Goal: Download file/media

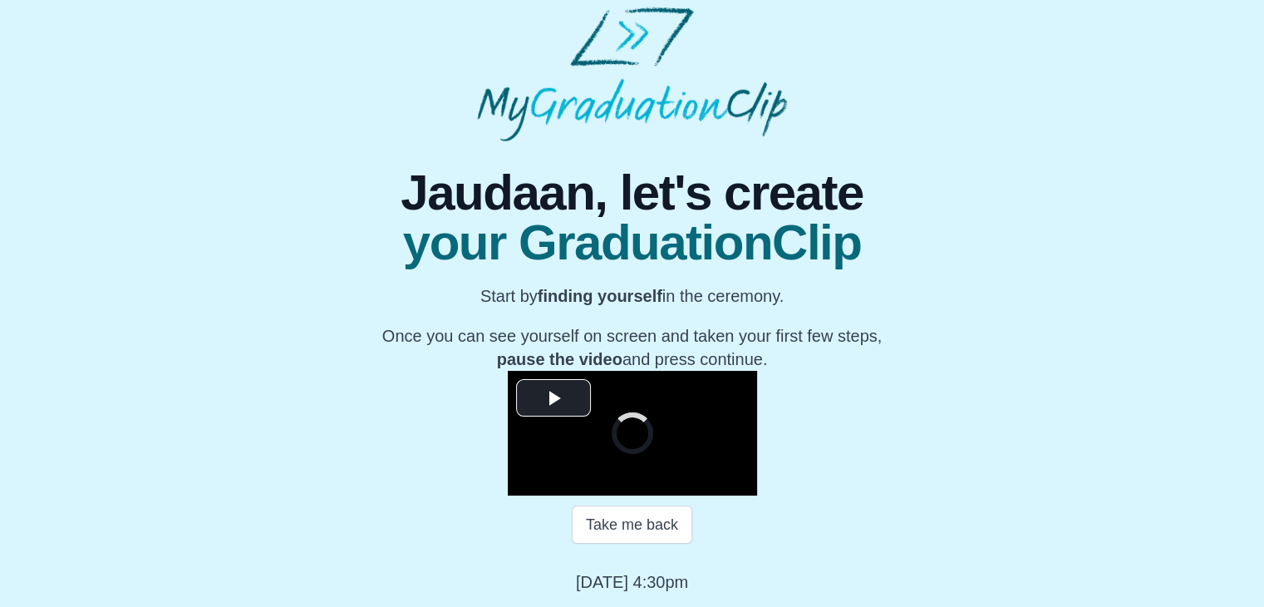
scroll to position [180, 0]
click at [553, 397] on span "Video Player" at bounding box center [553, 397] width 0 height 0
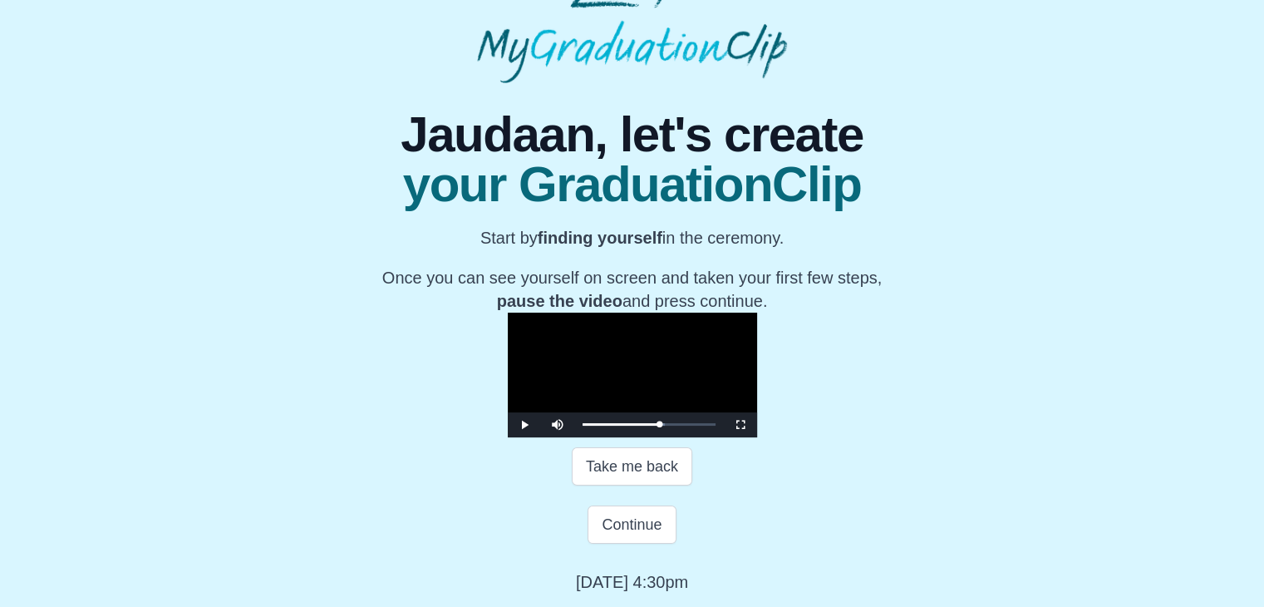
click at [586, 381] on video "Video Player" at bounding box center [632, 374] width 249 height 125
click at [621, 425] on video "Video Player" at bounding box center [632, 374] width 249 height 125
click at [690, 377] on video "Video Player" at bounding box center [632, 374] width 249 height 125
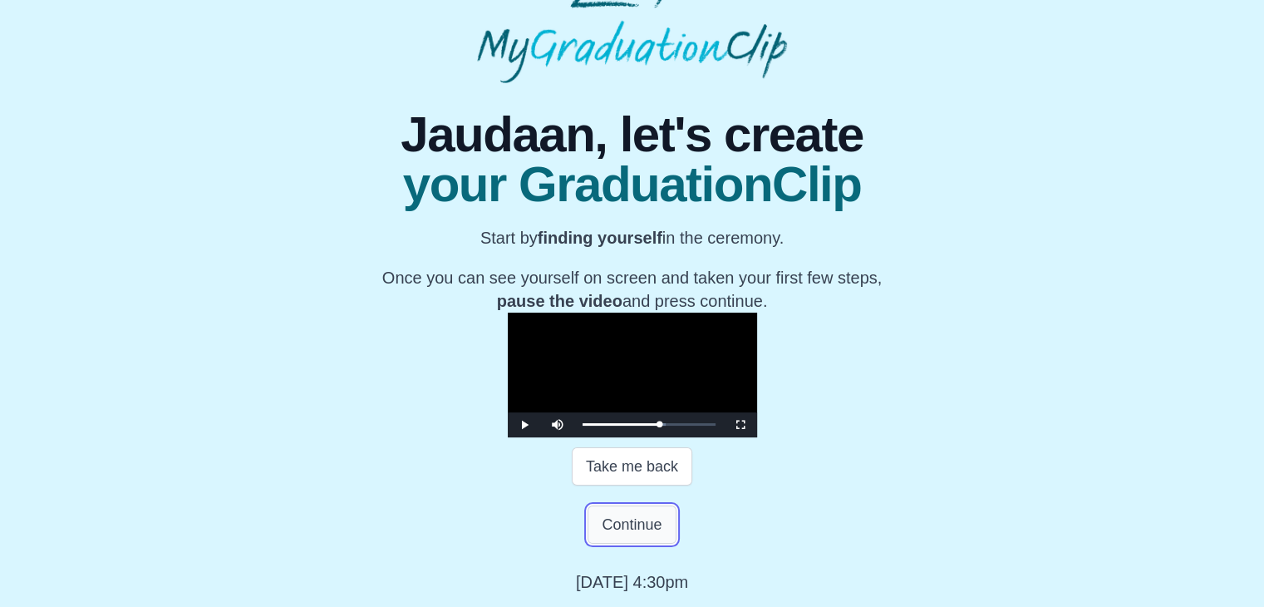
click at [631, 517] on button "Continue" at bounding box center [631, 524] width 88 height 38
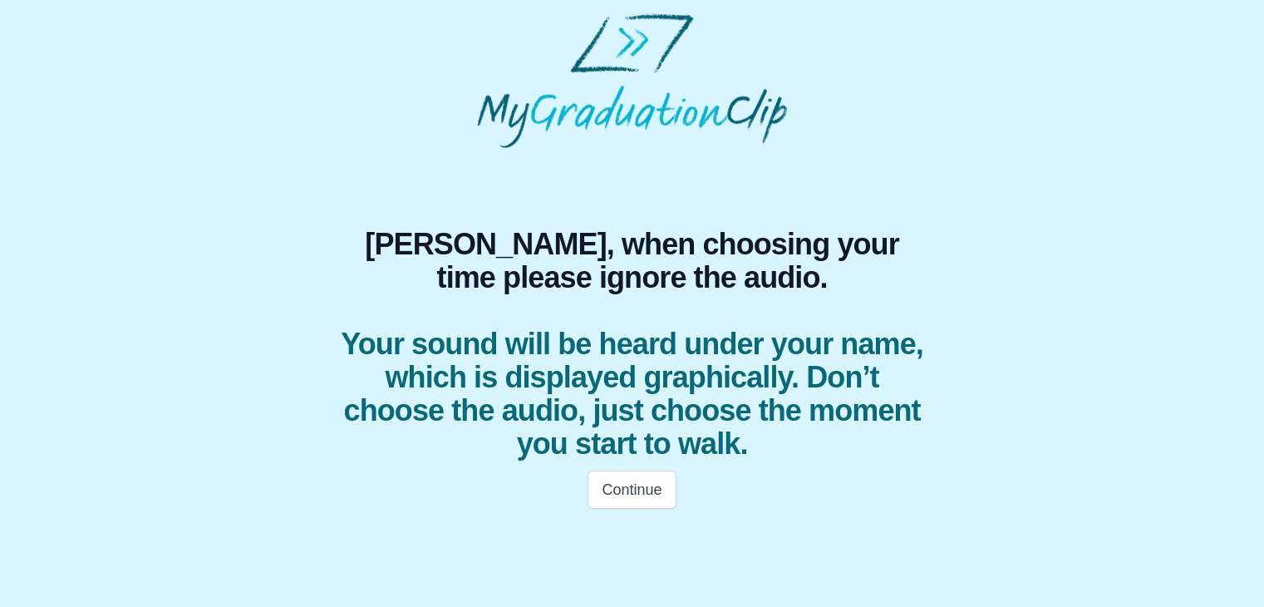
scroll to position [0, 0]
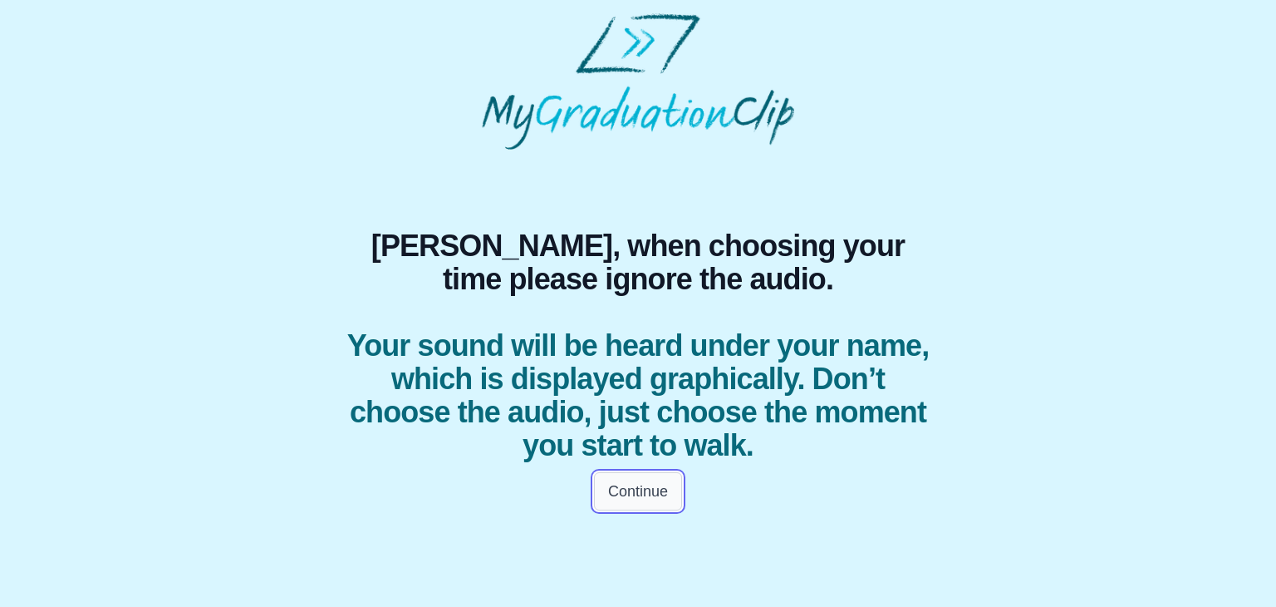
click at [640, 482] on button "Continue" at bounding box center [638, 491] width 88 height 38
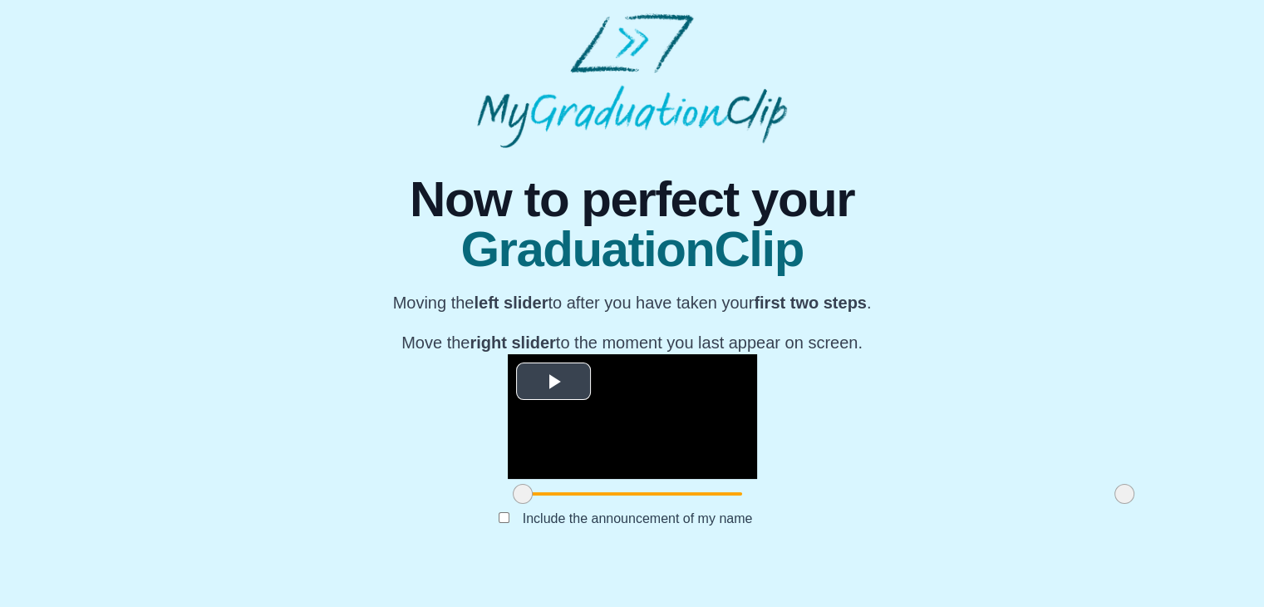
scroll to position [171, 0]
drag, startPoint x: 327, startPoint y: 559, endPoint x: 499, endPoint y: 553, distance: 172.1
click at [685, 503] on span at bounding box center [695, 494] width 20 height 20
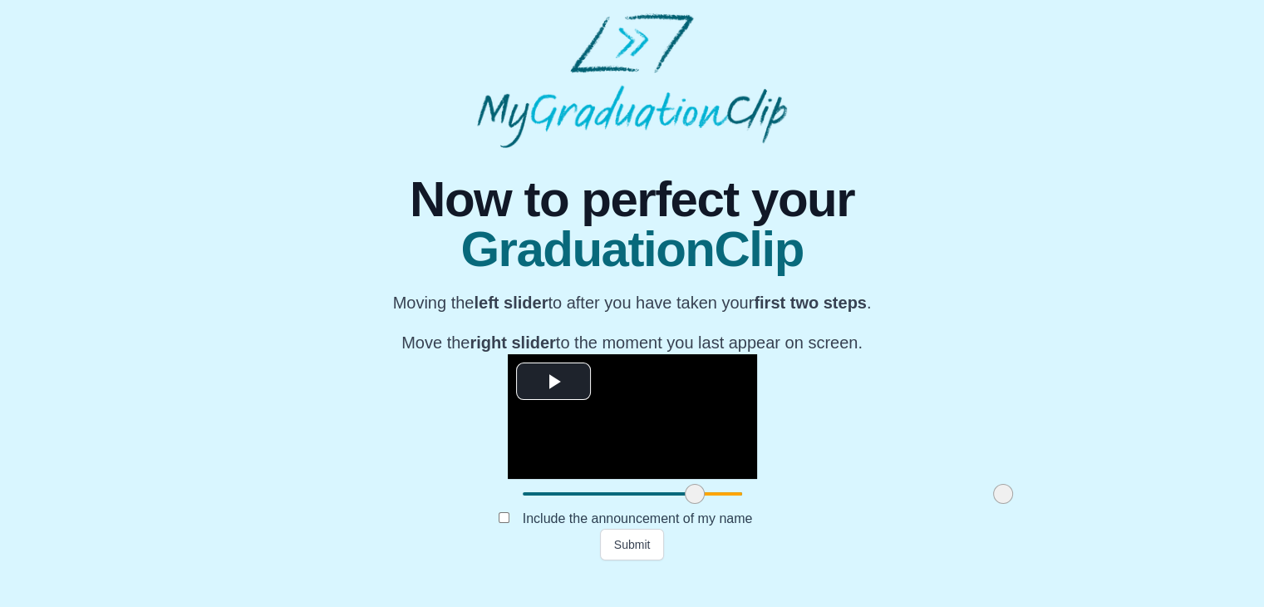
drag, startPoint x: 937, startPoint y: 554, endPoint x: 816, endPoint y: 540, distance: 122.1
click at [988, 508] on div at bounding box center [1003, 494] width 30 height 30
click at [631, 560] on button "Submit" at bounding box center [632, 544] width 65 height 32
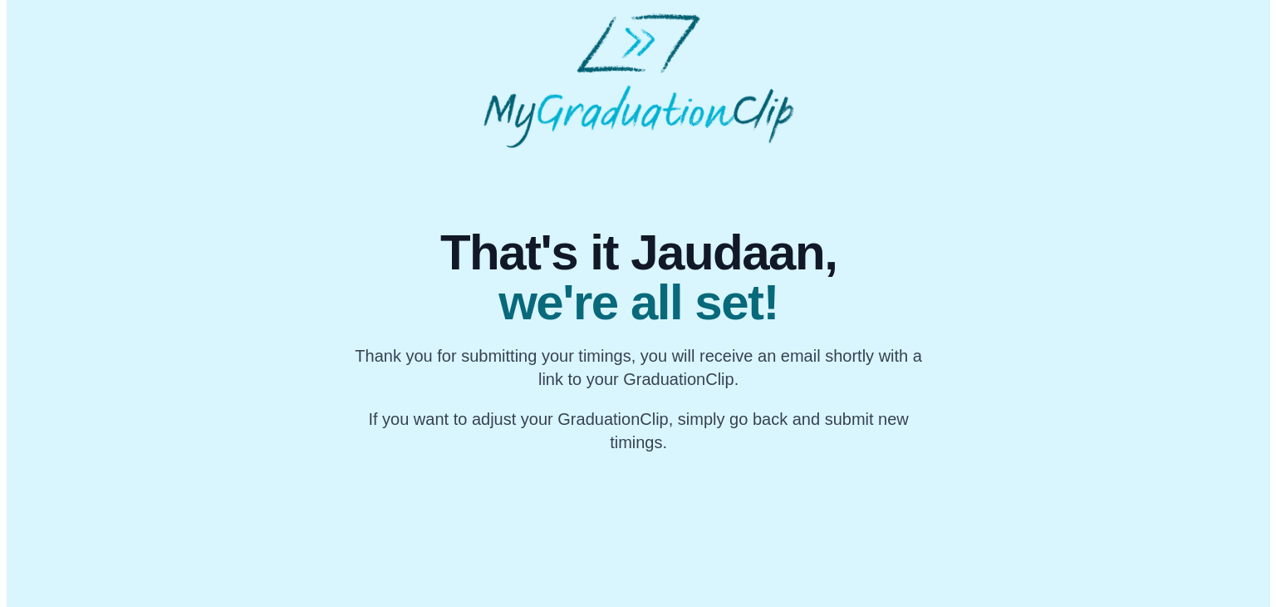
scroll to position [0, 0]
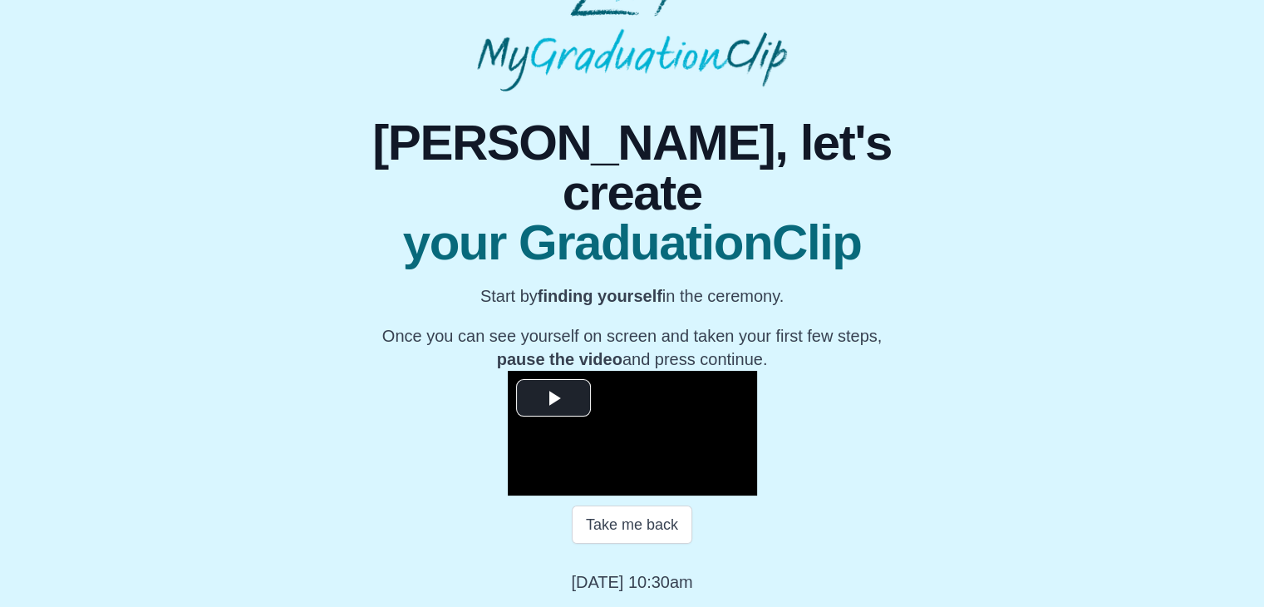
scroll to position [218, 0]
click at [553, 397] on span "Video Player" at bounding box center [553, 397] width 0 height 0
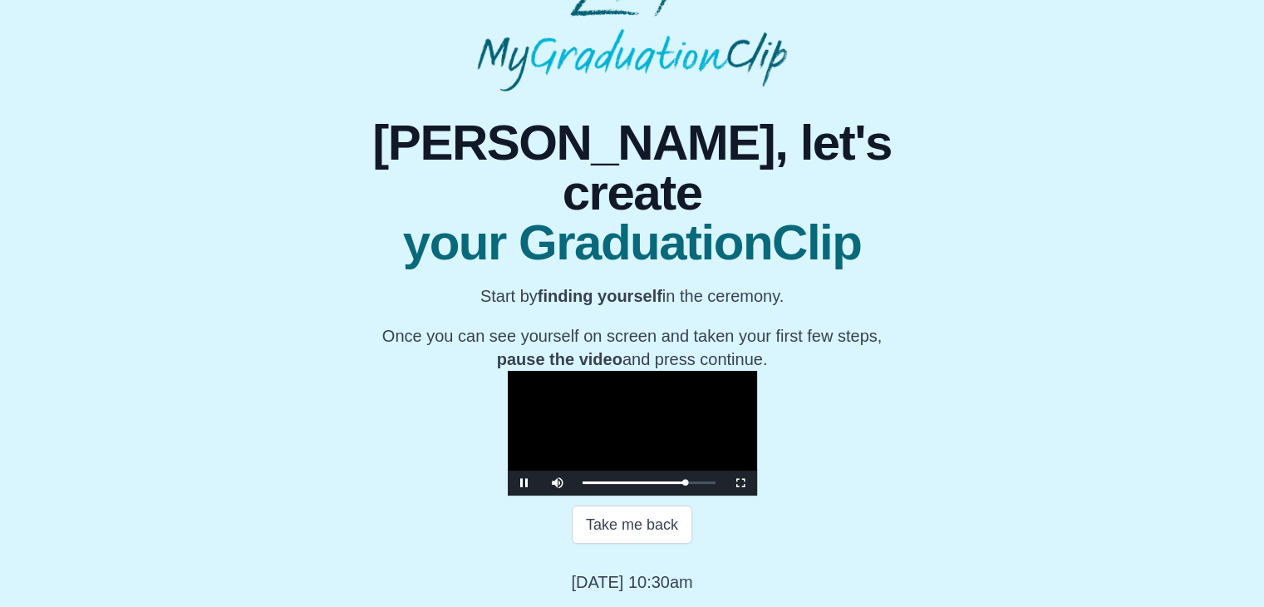
click at [646, 373] on video "Video Player" at bounding box center [632, 433] width 249 height 125
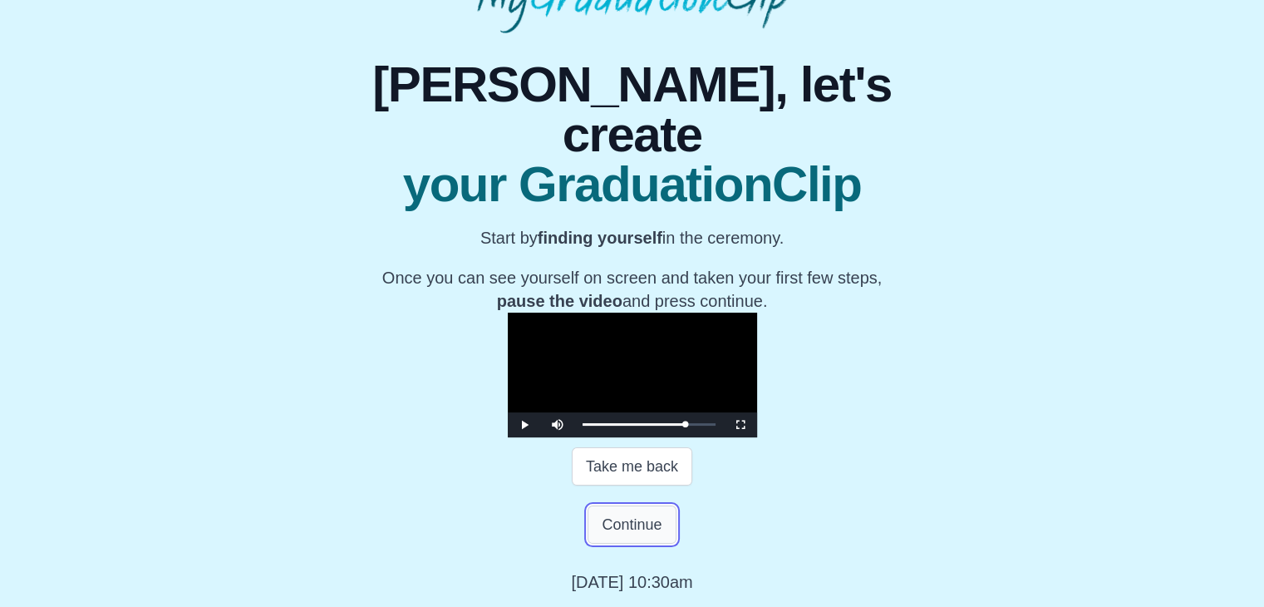
click at [641, 543] on button "Continue" at bounding box center [631, 524] width 88 height 38
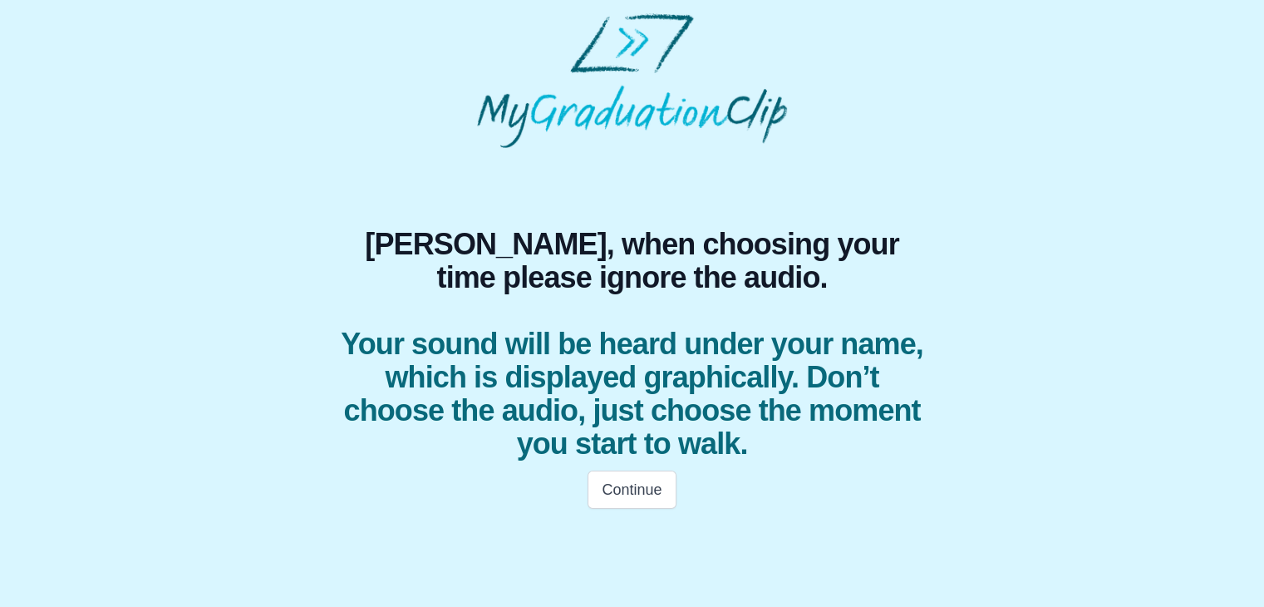
scroll to position [0, 0]
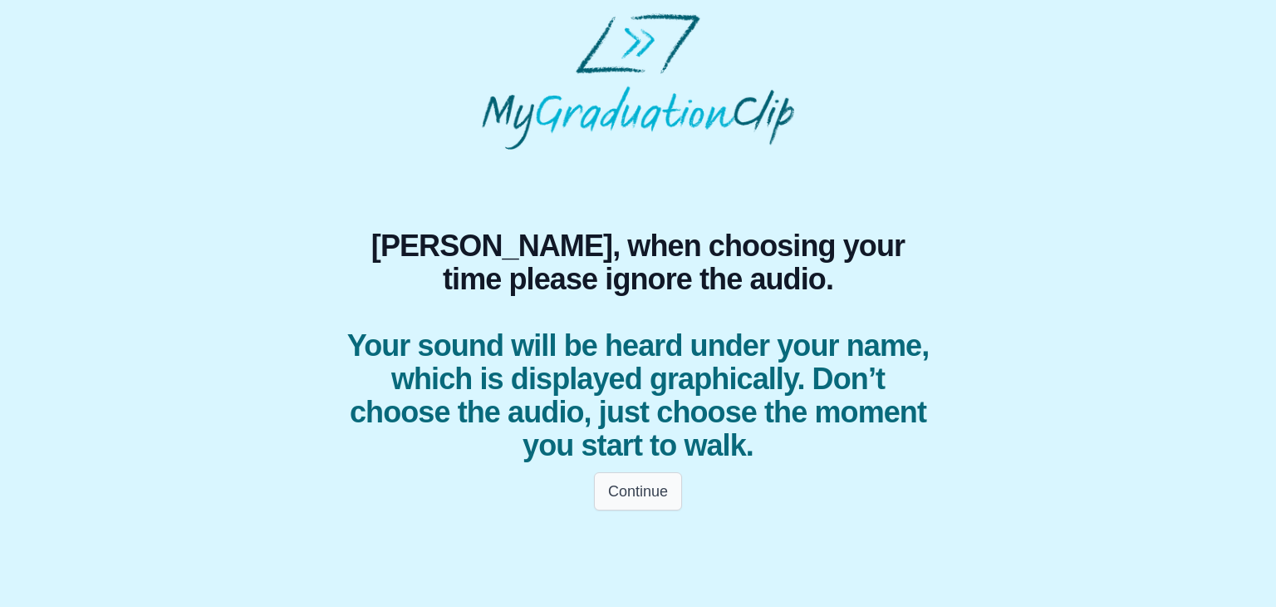
click at [610, 484] on button "Continue" at bounding box center [638, 491] width 88 height 38
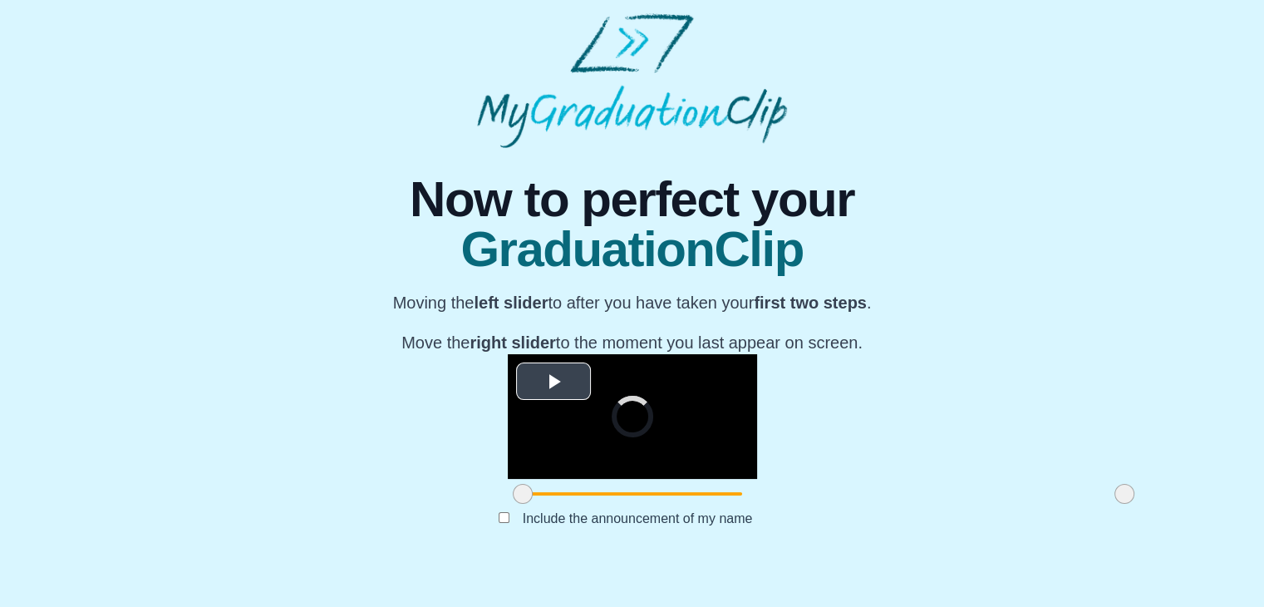
scroll to position [178, 0]
click at [553, 381] on span "Video Player" at bounding box center [553, 381] width 0 height 0
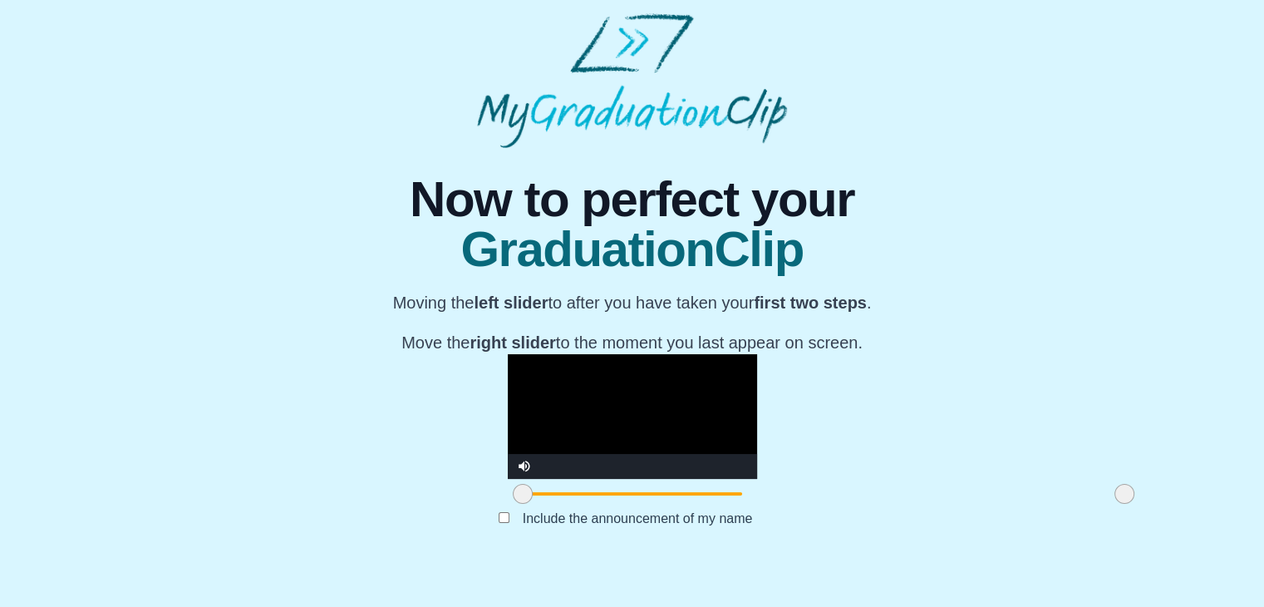
click at [682, 388] on video "Video Player" at bounding box center [632, 416] width 249 height 125
drag, startPoint x: 334, startPoint y: 527, endPoint x: 499, endPoint y: 526, distance: 165.3
click at [677, 503] on span at bounding box center [687, 494] width 20 height 20
drag, startPoint x: 935, startPoint y: 536, endPoint x: 803, endPoint y: 534, distance: 132.1
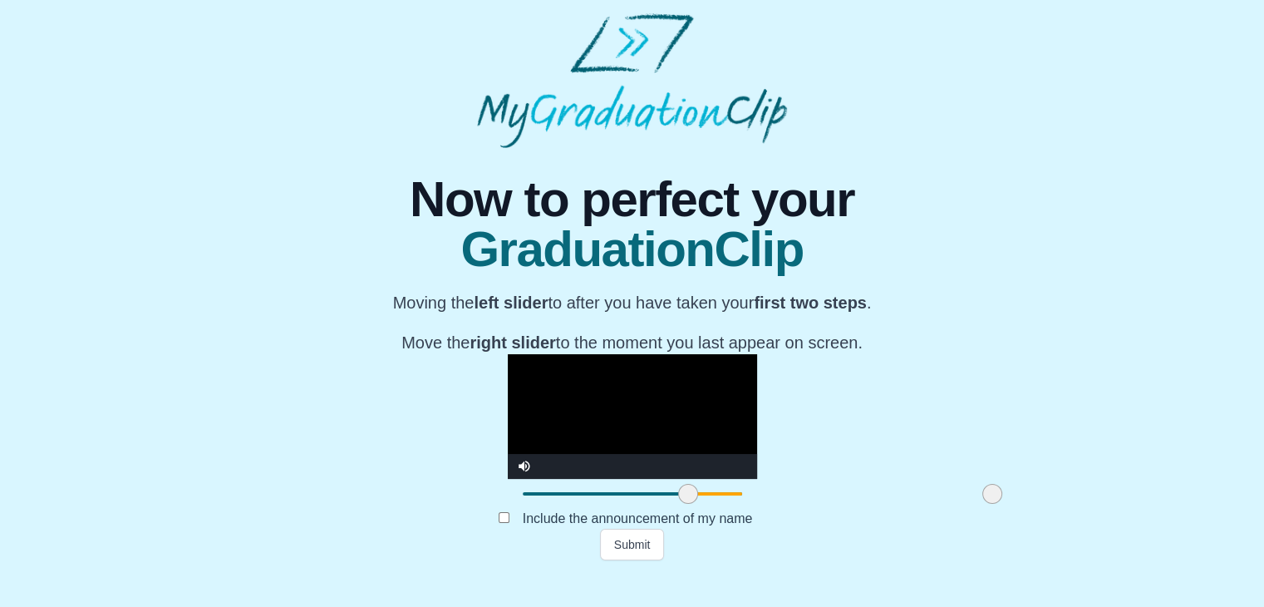
click at [982, 503] on span at bounding box center [992, 494] width 20 height 20
click at [635, 560] on button "Submit" at bounding box center [632, 544] width 65 height 32
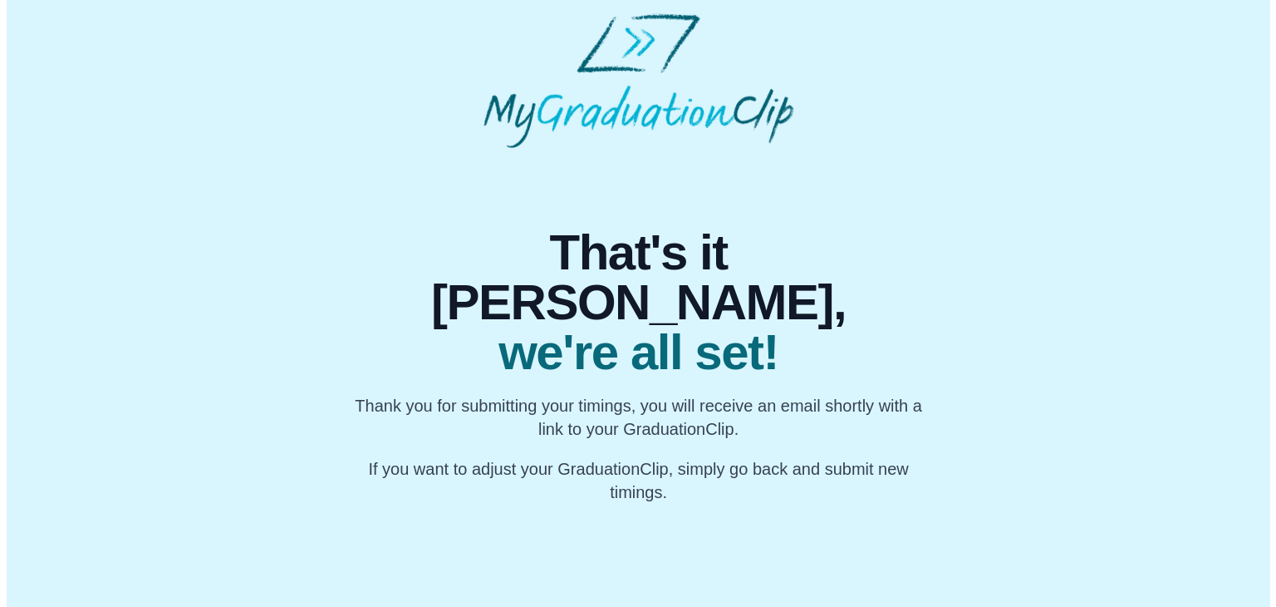
scroll to position [0, 0]
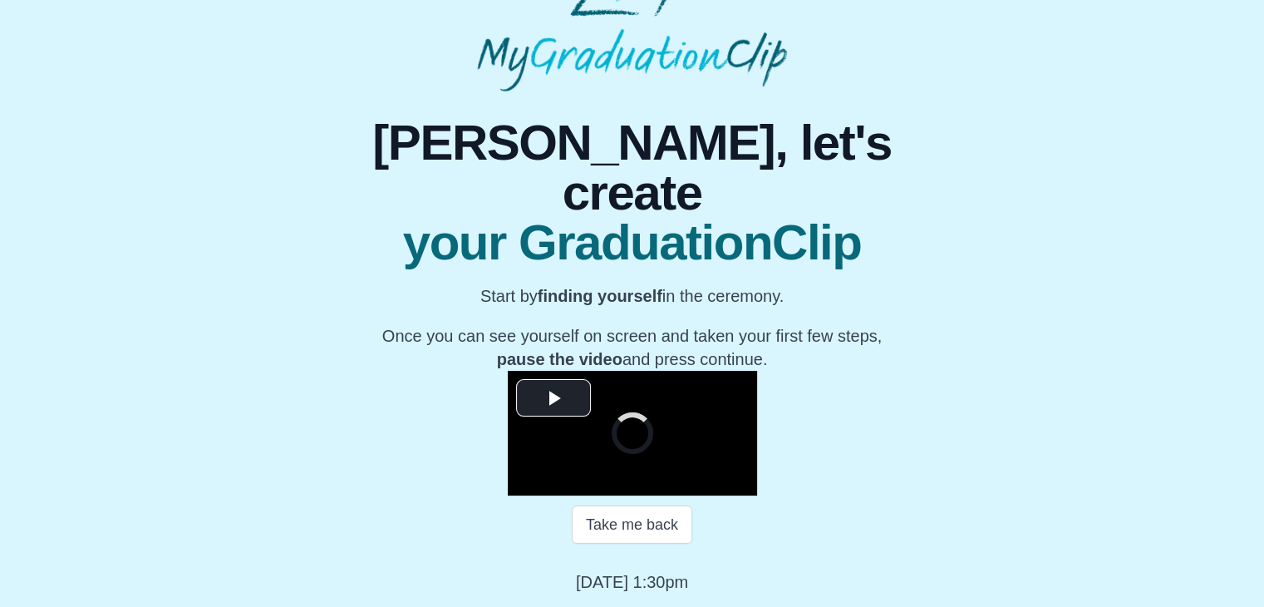
scroll to position [216, 0]
click at [553, 397] on span "Video Player" at bounding box center [553, 397] width 0 height 0
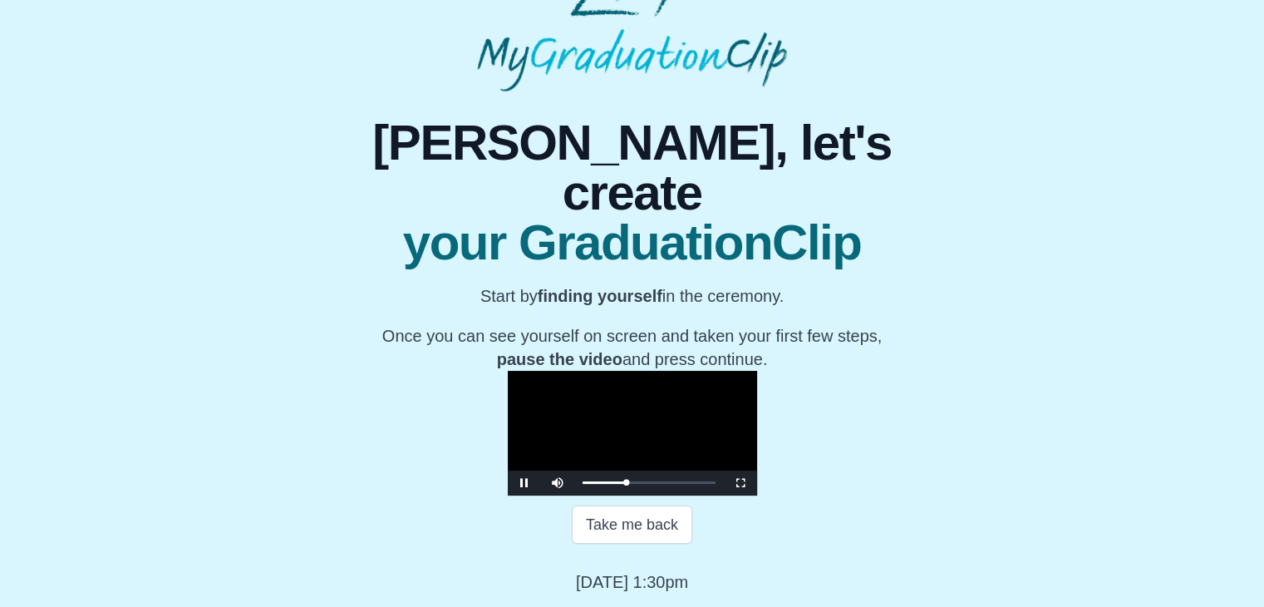
click at [659, 376] on video "Video Player" at bounding box center [632, 433] width 249 height 125
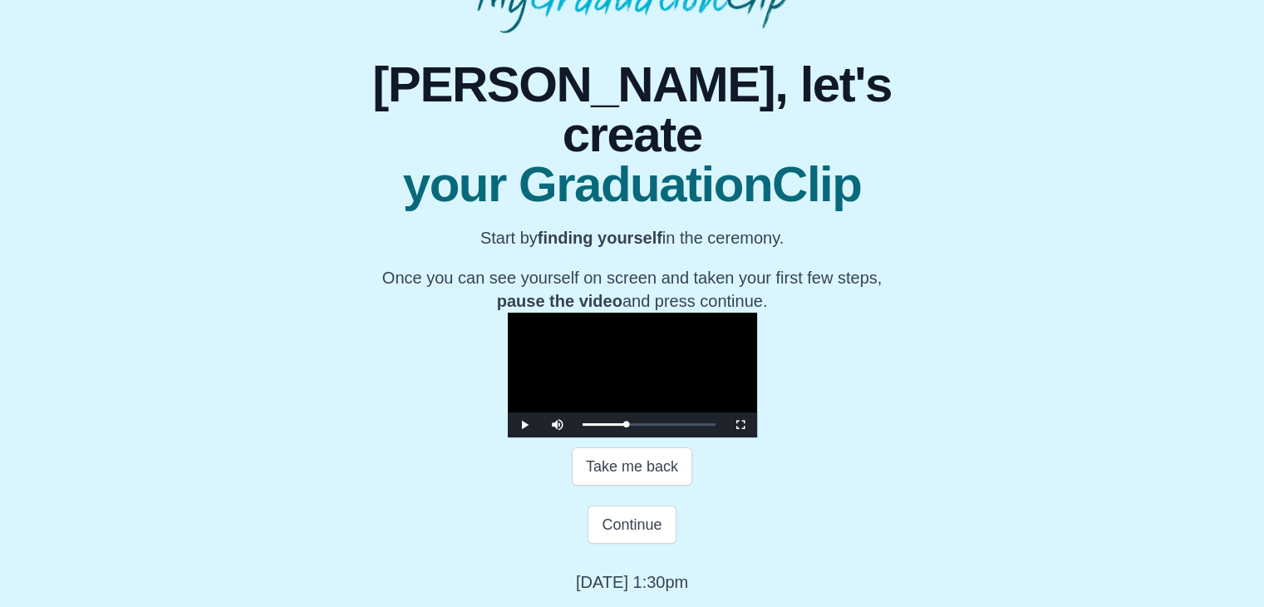
scroll to position [296, 0]
click at [646, 536] on button "Continue" at bounding box center [631, 524] width 88 height 38
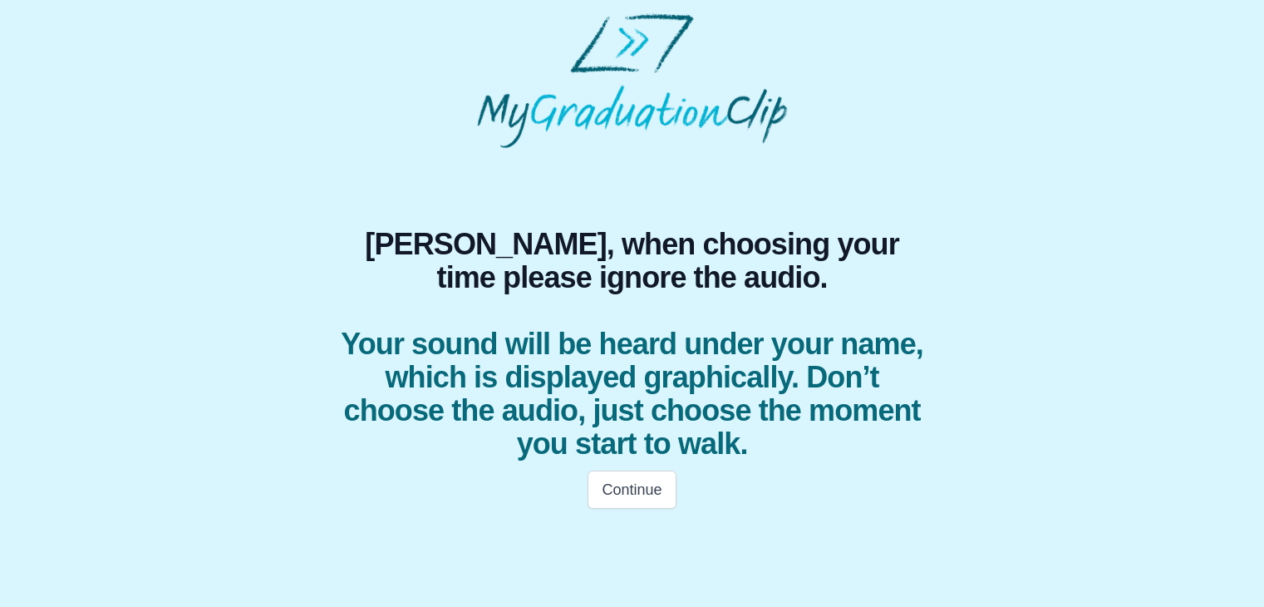
scroll to position [0, 0]
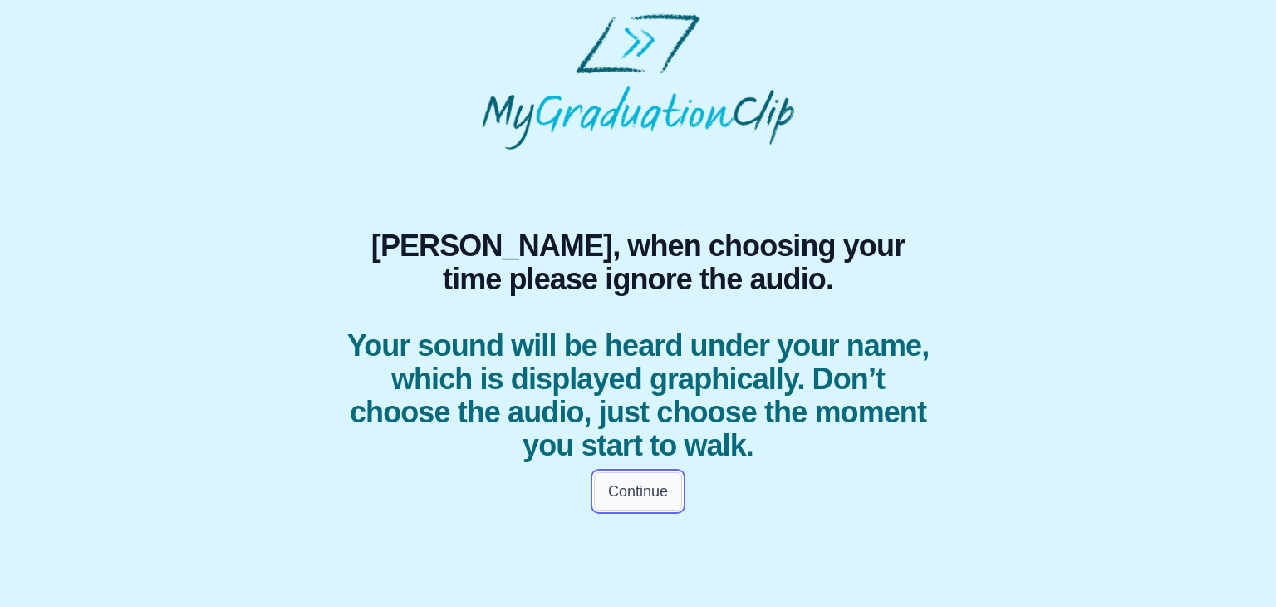
click at [635, 482] on button "Continue" at bounding box center [638, 491] width 88 height 38
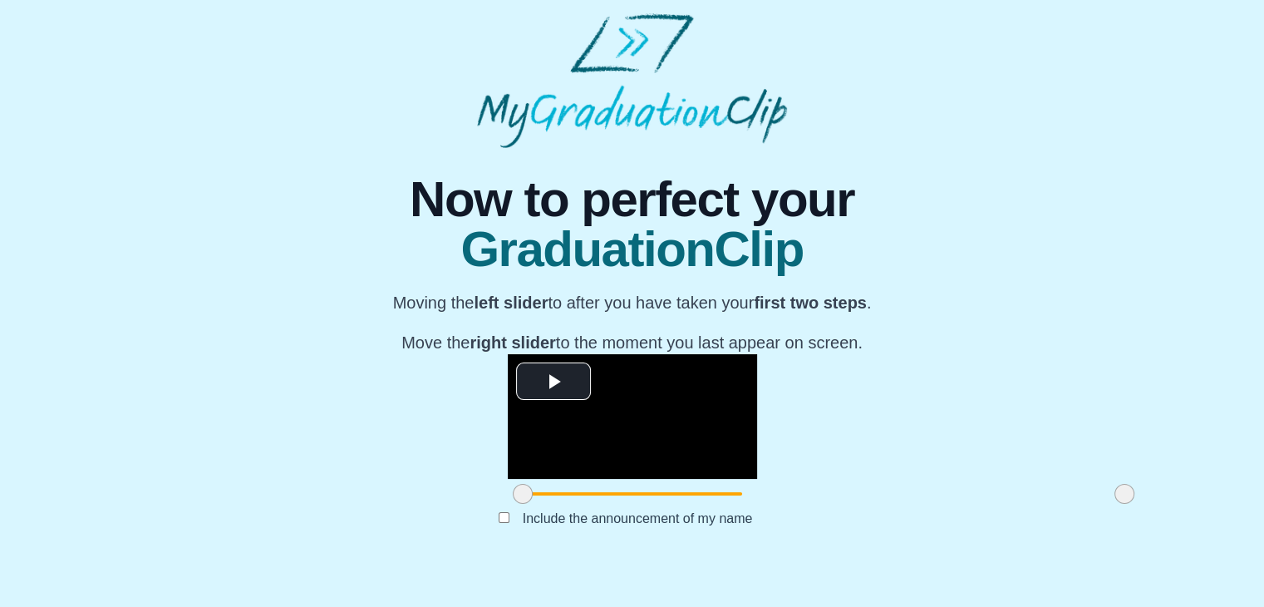
scroll to position [196, 0]
drag, startPoint x: 332, startPoint y: 532, endPoint x: 490, endPoint y: 506, distance: 160.8
click at [508, 506] on div "**********" at bounding box center [632, 431] width 249 height 155
drag, startPoint x: 941, startPoint y: 525, endPoint x: 784, endPoint y: 515, distance: 157.3
click at [952, 508] on div at bounding box center [967, 494] width 30 height 30
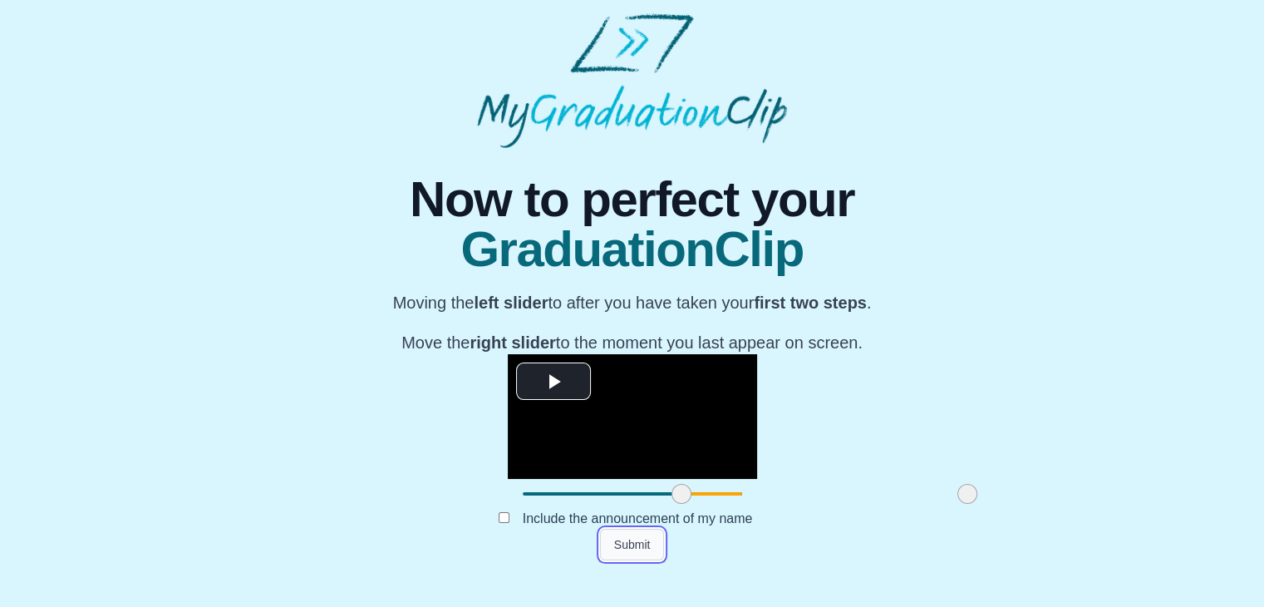
click at [644, 560] on button "Submit" at bounding box center [632, 544] width 65 height 32
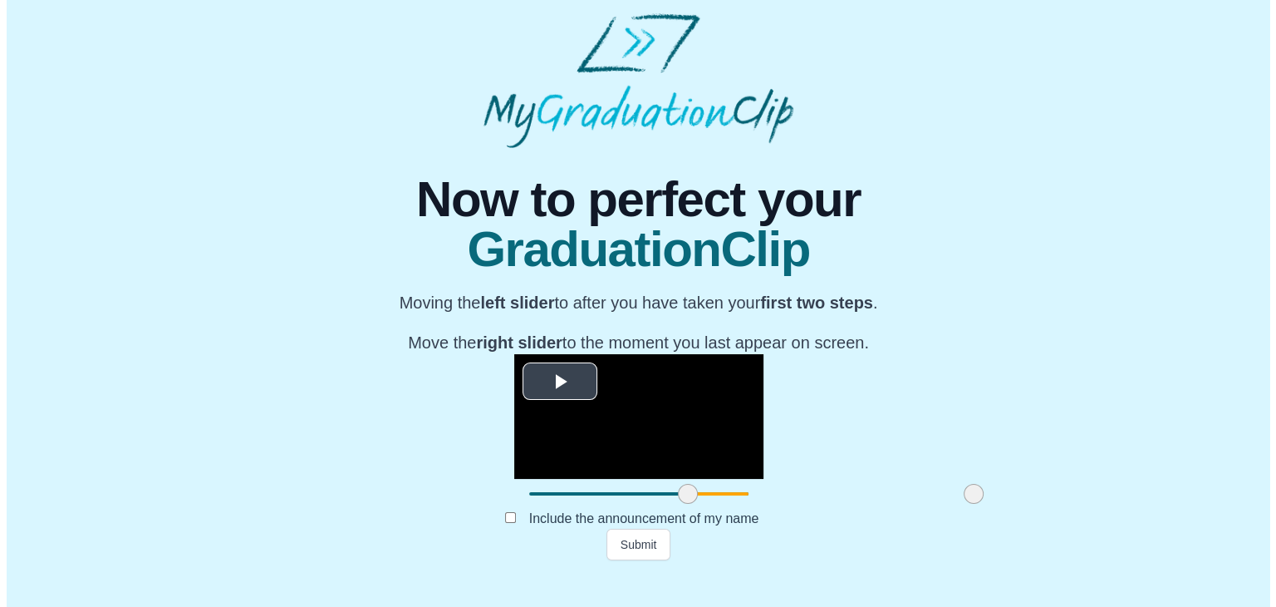
scroll to position [0, 0]
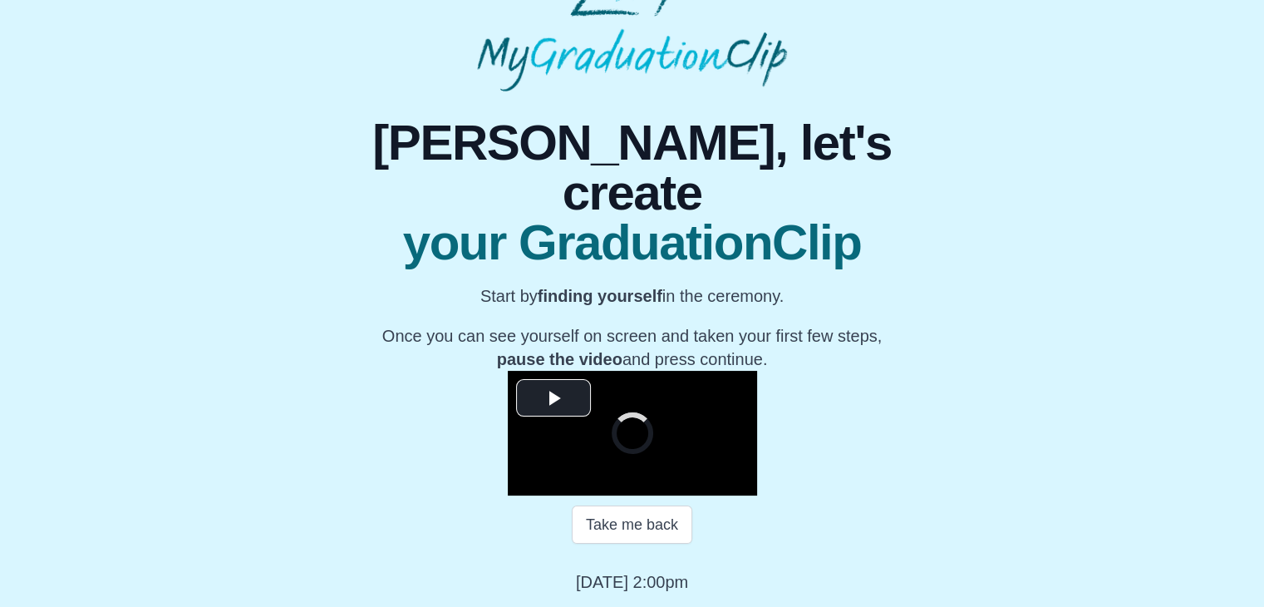
scroll to position [213, 0]
click at [553, 397] on span "Video Player" at bounding box center [553, 397] width 0 height 0
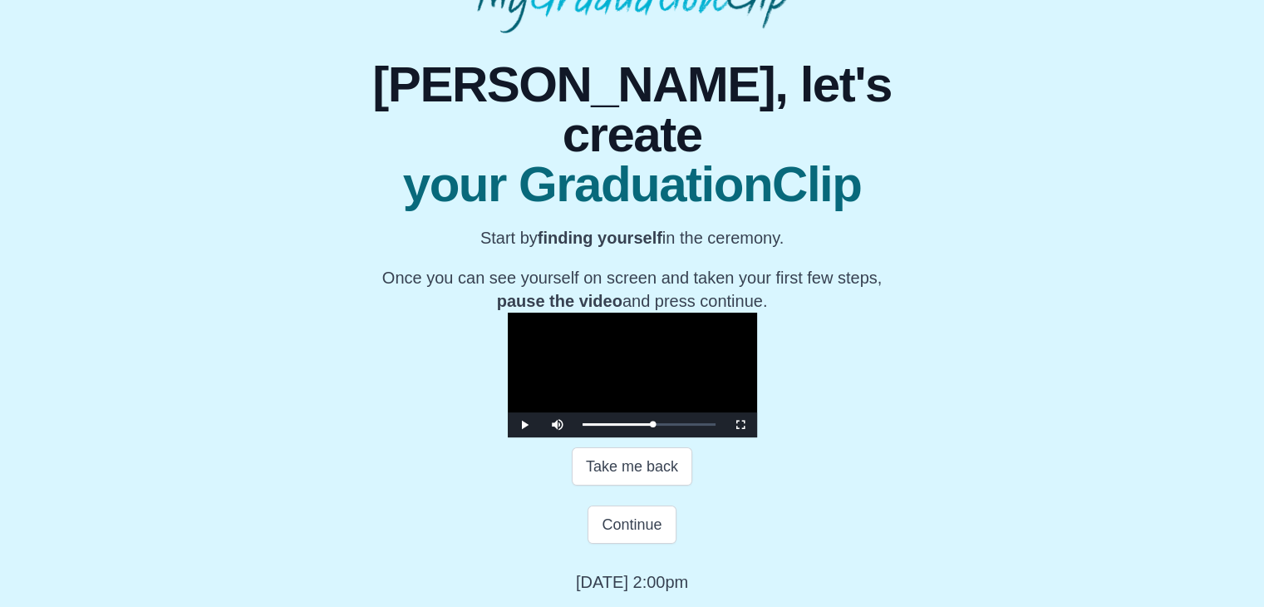
click at [622, 381] on video "Video Player" at bounding box center [632, 374] width 249 height 125
click at [623, 543] on button "Continue" at bounding box center [631, 524] width 88 height 38
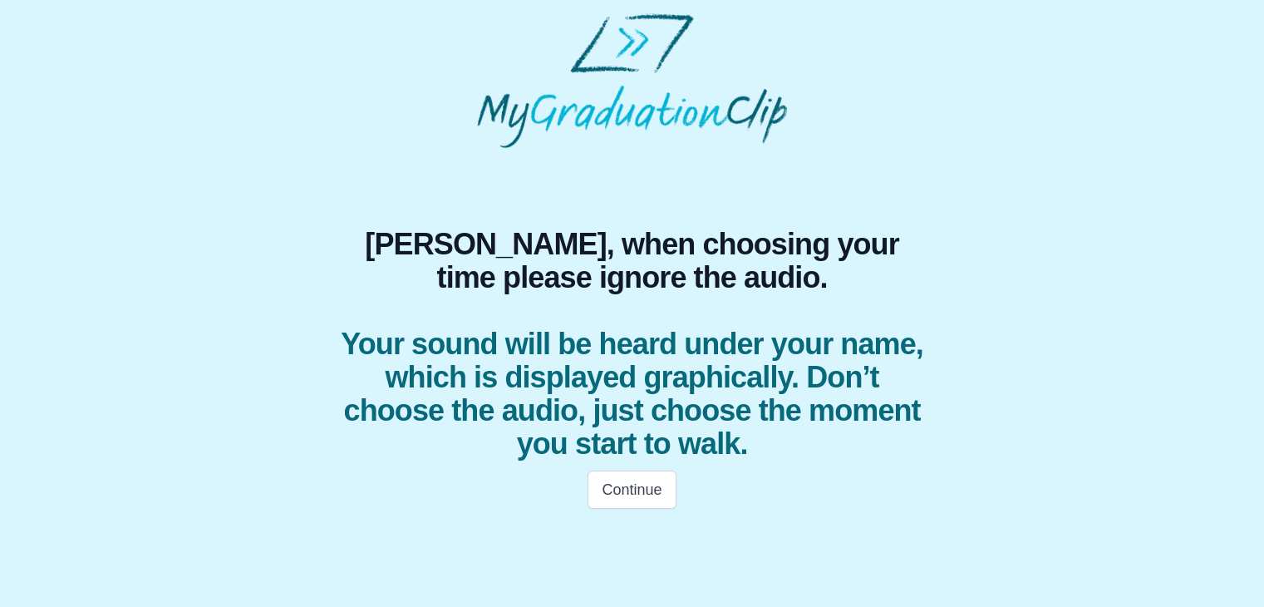
scroll to position [0, 0]
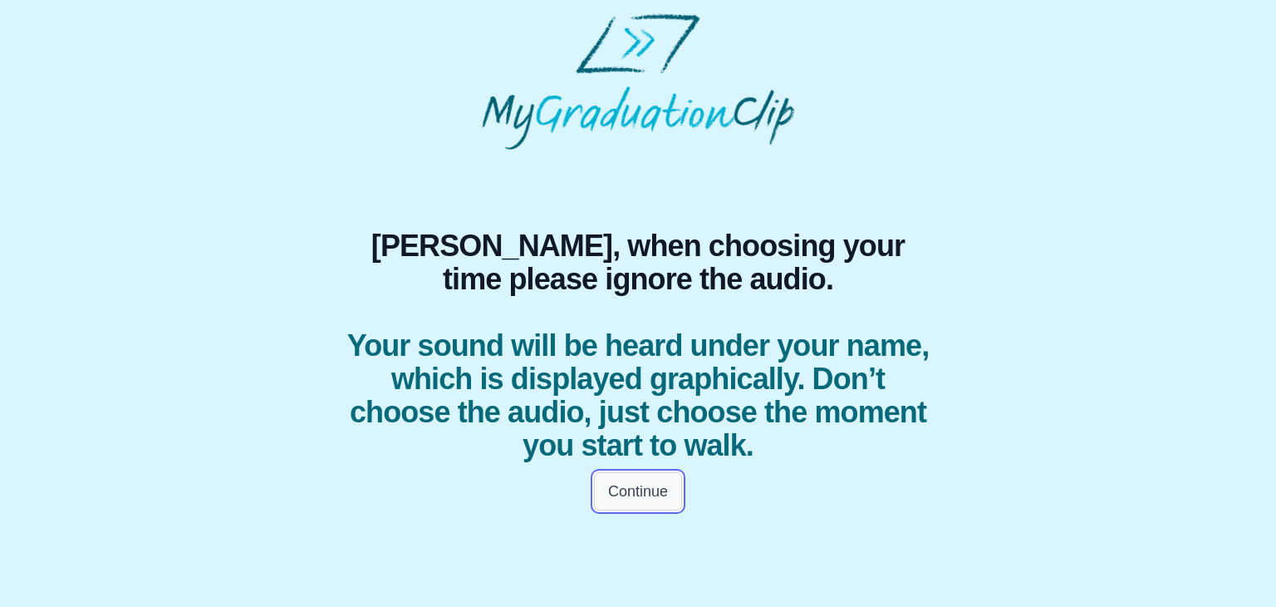
click at [656, 500] on button "Continue" at bounding box center [638, 491] width 88 height 38
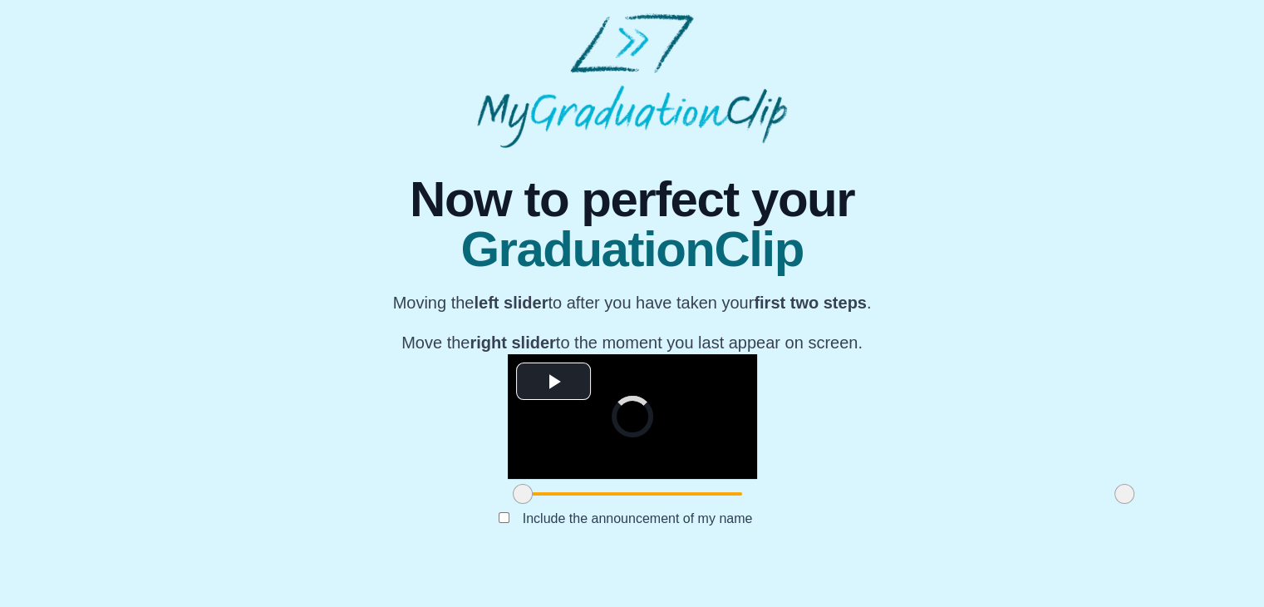
scroll to position [198, 0]
drag, startPoint x: 327, startPoint y: 519, endPoint x: 502, endPoint y: 532, distance: 174.9
click at [686, 503] on span at bounding box center [696, 494] width 20 height 20
drag, startPoint x: 929, startPoint y: 527, endPoint x: 836, endPoint y: 534, distance: 93.4
click at [1021, 503] on span at bounding box center [1031, 494] width 20 height 20
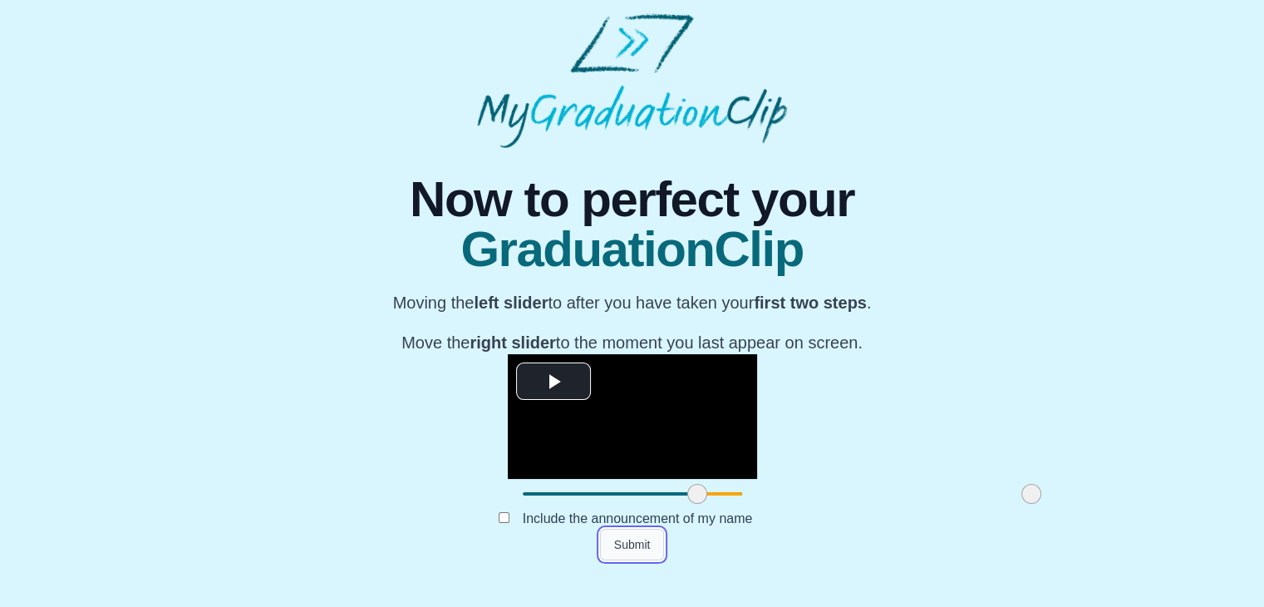
click at [639, 560] on button "Submit" at bounding box center [632, 544] width 65 height 32
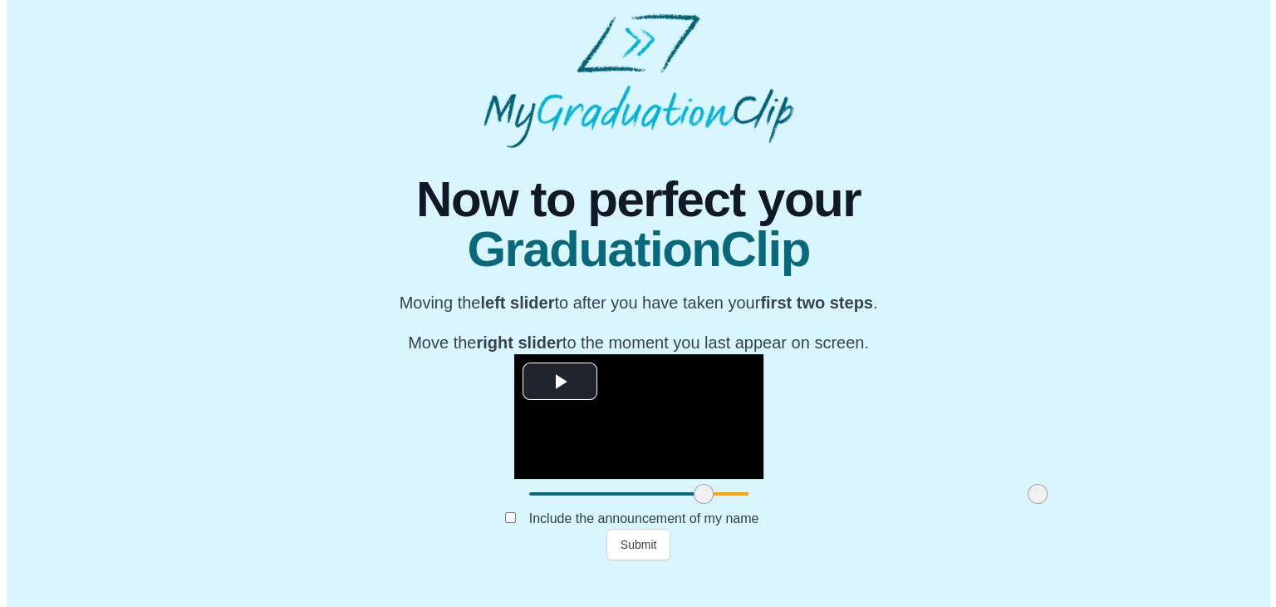
scroll to position [0, 0]
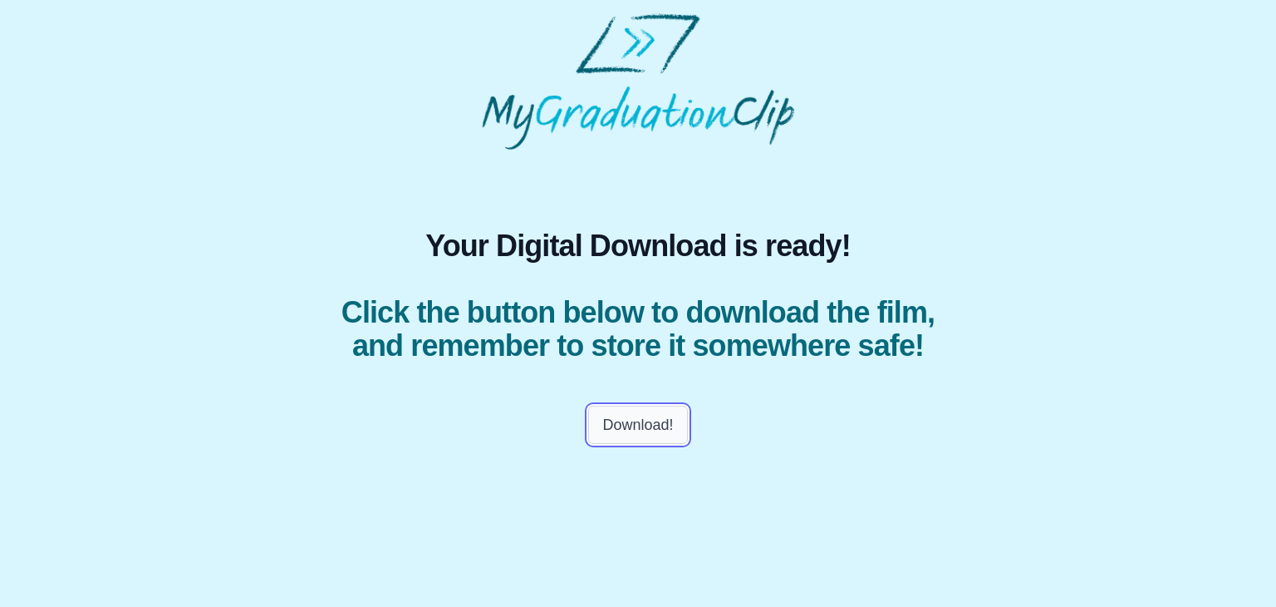
click at [636, 444] on button "Download!" at bounding box center [637, 424] width 99 height 38
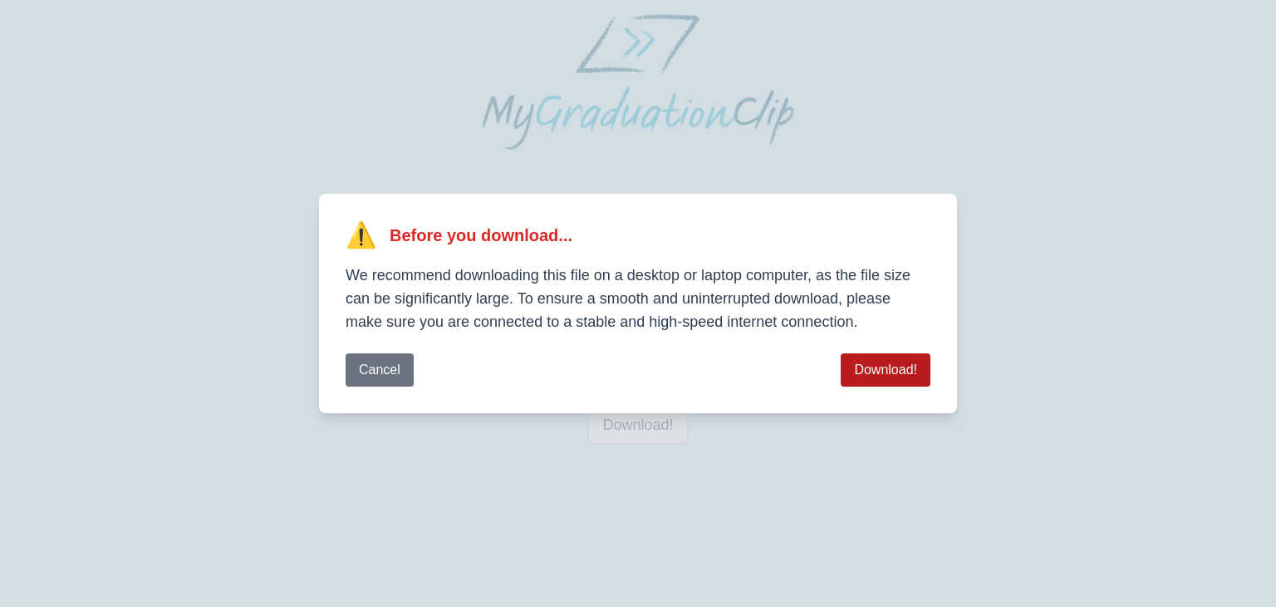
click at [878, 366] on button "Download!" at bounding box center [886, 369] width 90 height 33
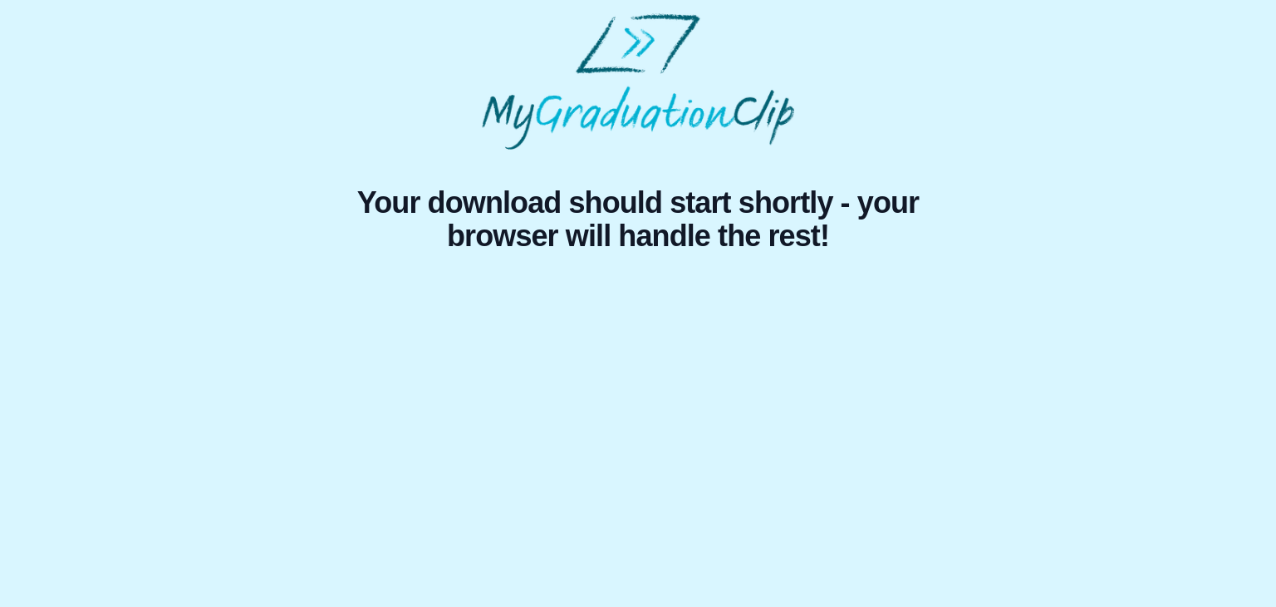
click at [1233, 109] on div "Your download should start shortly - your browser will handle the rest!" at bounding box center [638, 137] width 1250 height 249
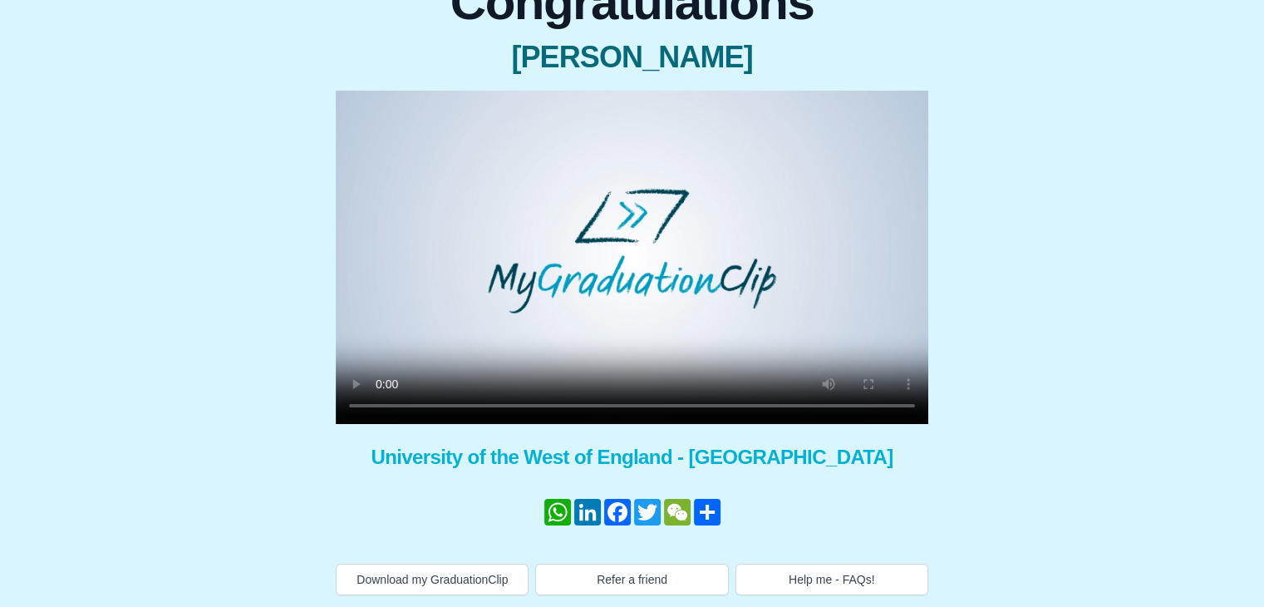
scroll to position [166, 0]
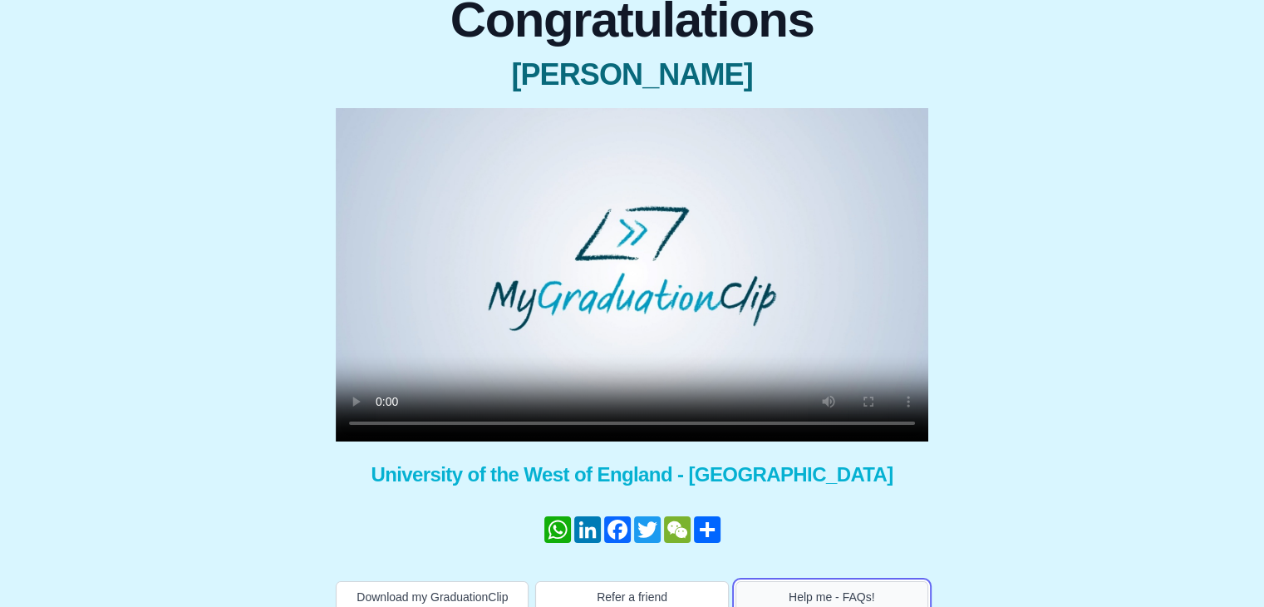
click at [818, 582] on button "Help me - FAQs!" at bounding box center [831, 597] width 193 height 32
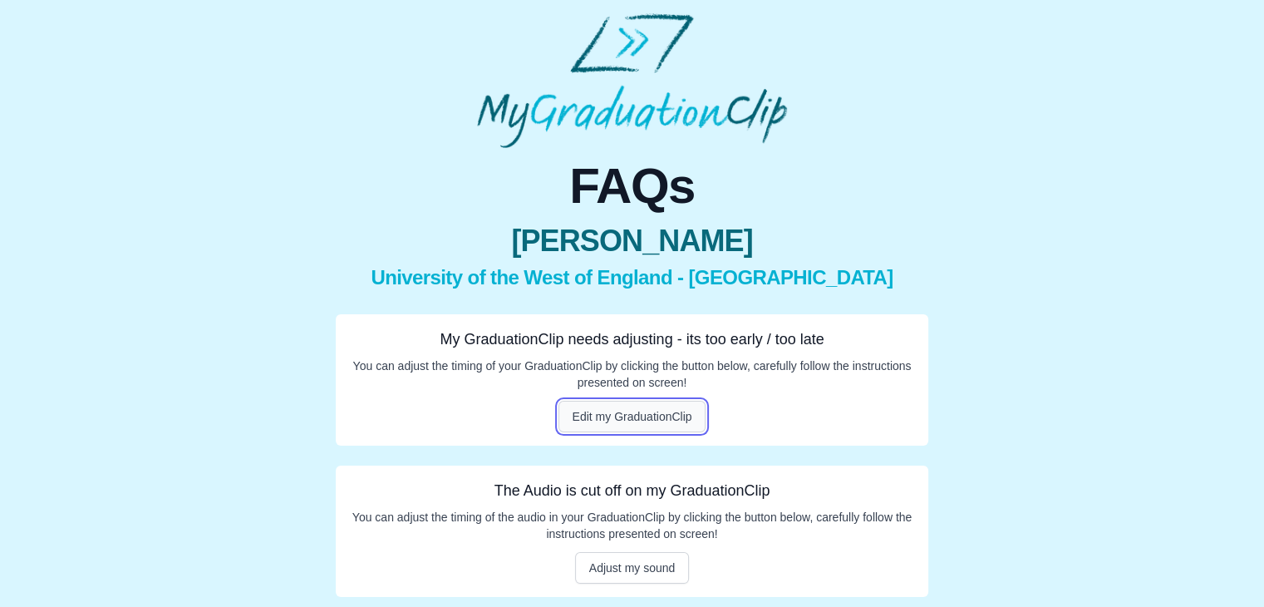
click at [631, 411] on button "Edit my GraduationClip" at bounding box center [632, 416] width 148 height 32
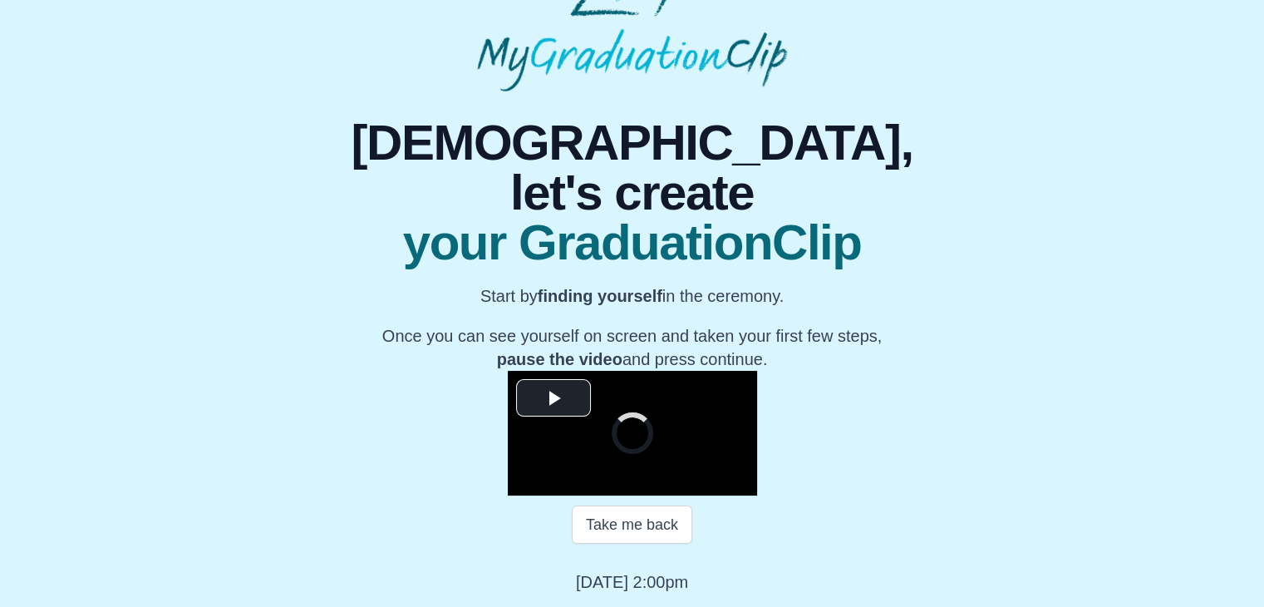
scroll to position [219, 0]
click at [553, 397] on span "Video Player" at bounding box center [553, 397] width 0 height 0
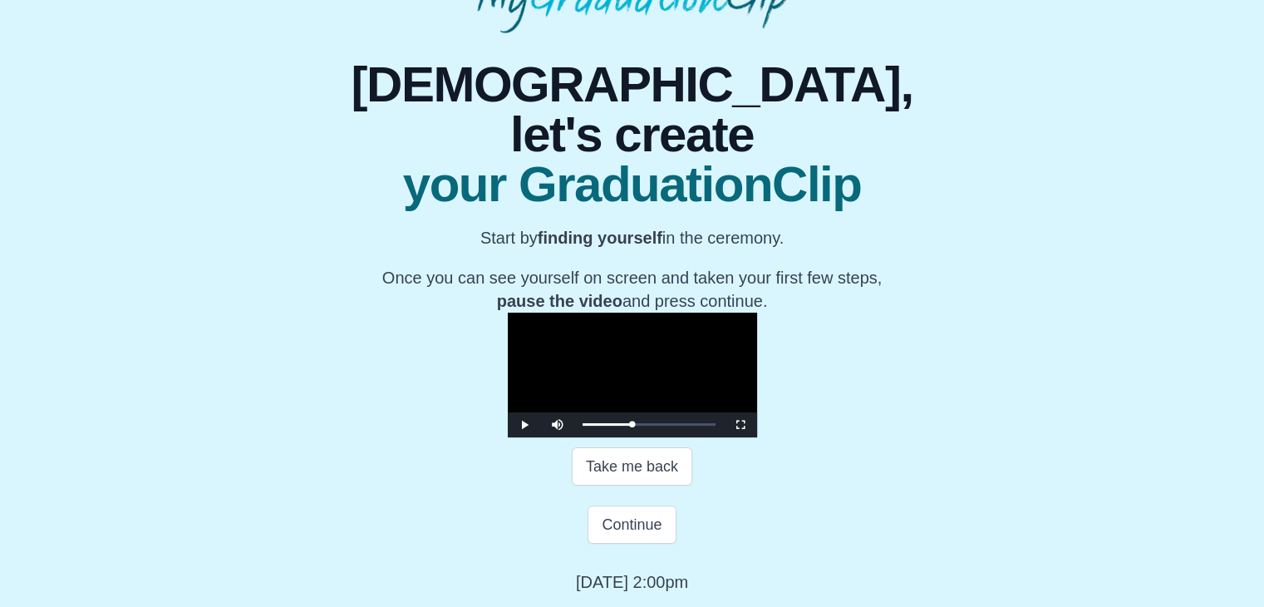
click at [508, 312] on video "Video Player" at bounding box center [632, 374] width 249 height 125
click at [582, 348] on video "Video Player" at bounding box center [632, 374] width 249 height 125
click at [632, 543] on button "Continue" at bounding box center [631, 524] width 88 height 38
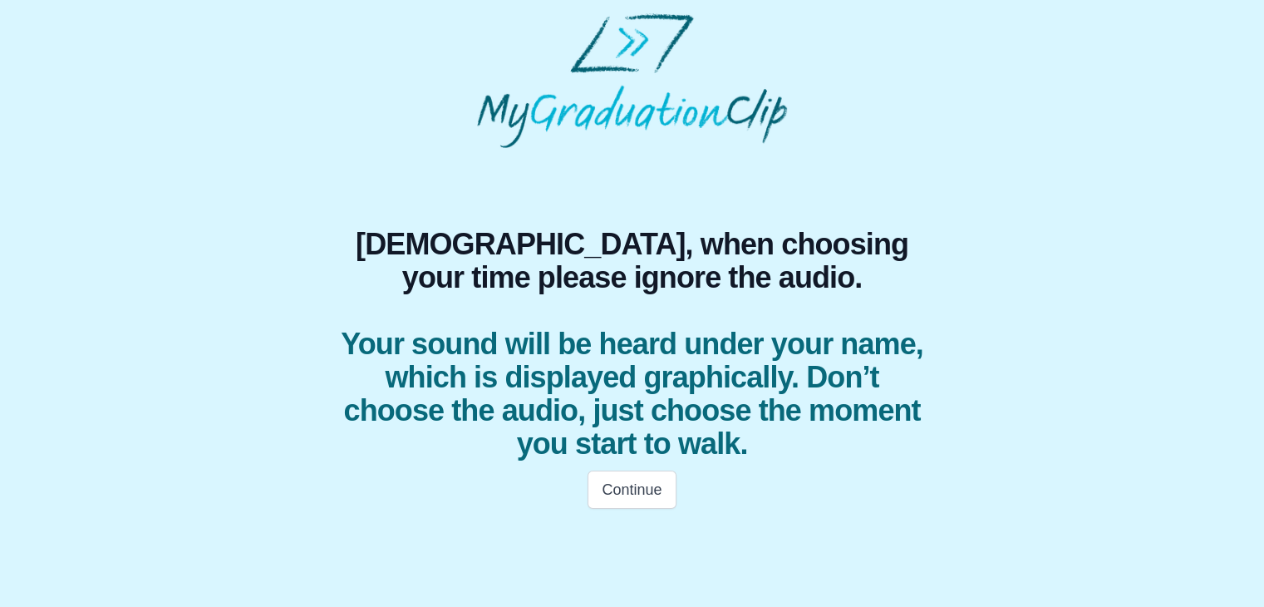
scroll to position [0, 0]
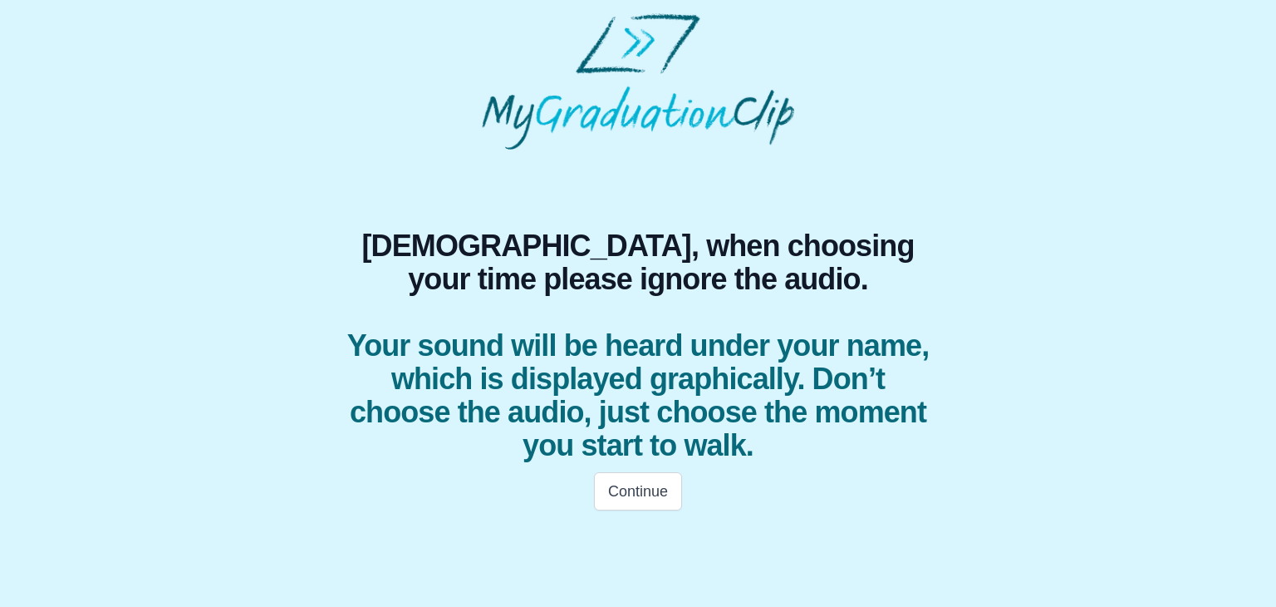
click at [647, 512] on div "Continue" at bounding box center [638, 491] width 638 height 58
click at [645, 499] on button "Continue" at bounding box center [638, 491] width 88 height 38
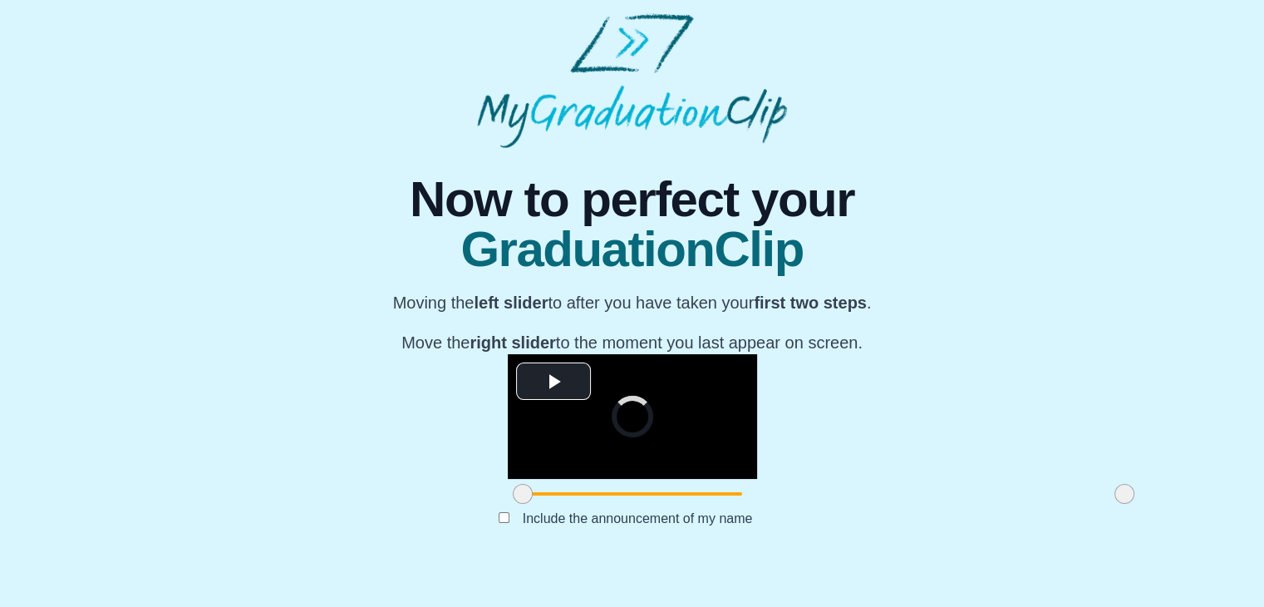
scroll to position [198, 0]
drag, startPoint x: 327, startPoint y: 535, endPoint x: 489, endPoint y: 530, distance: 161.3
click at [674, 503] on span at bounding box center [684, 494] width 20 height 20
drag, startPoint x: 936, startPoint y: 525, endPoint x: 773, endPoint y: 524, distance: 163.7
click at [950, 503] on span at bounding box center [960, 494] width 20 height 20
